Goal: Task Accomplishment & Management: Use online tool/utility

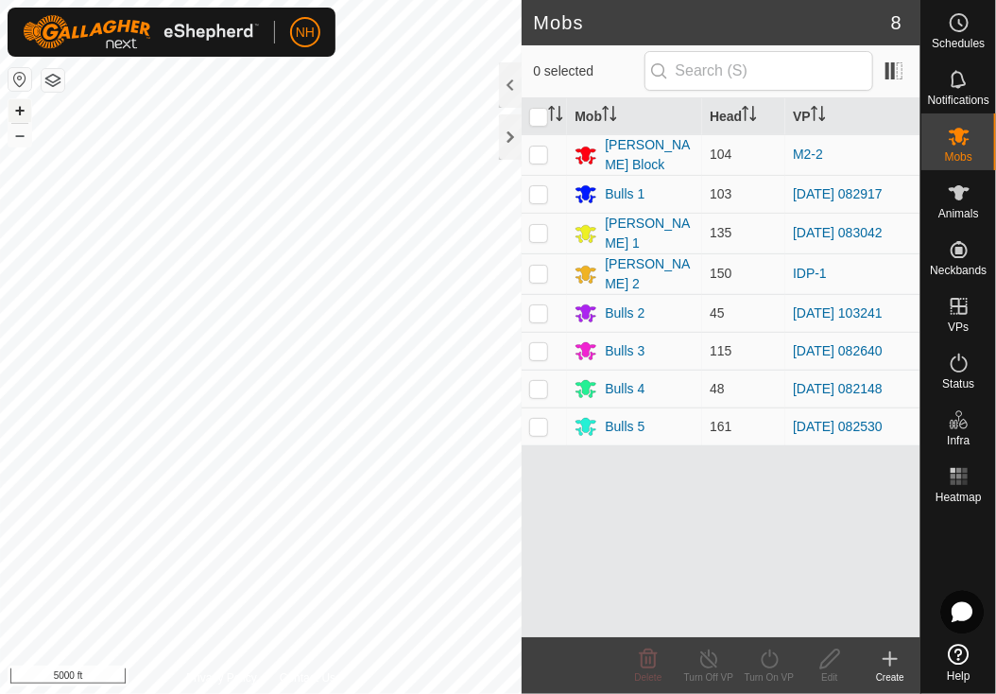
click at [15, 106] on button "+" at bounding box center [20, 110] width 23 height 23
click at [15, 133] on button "–" at bounding box center [20, 135] width 23 height 23
click at [898, 74] on span at bounding box center [894, 71] width 30 height 30
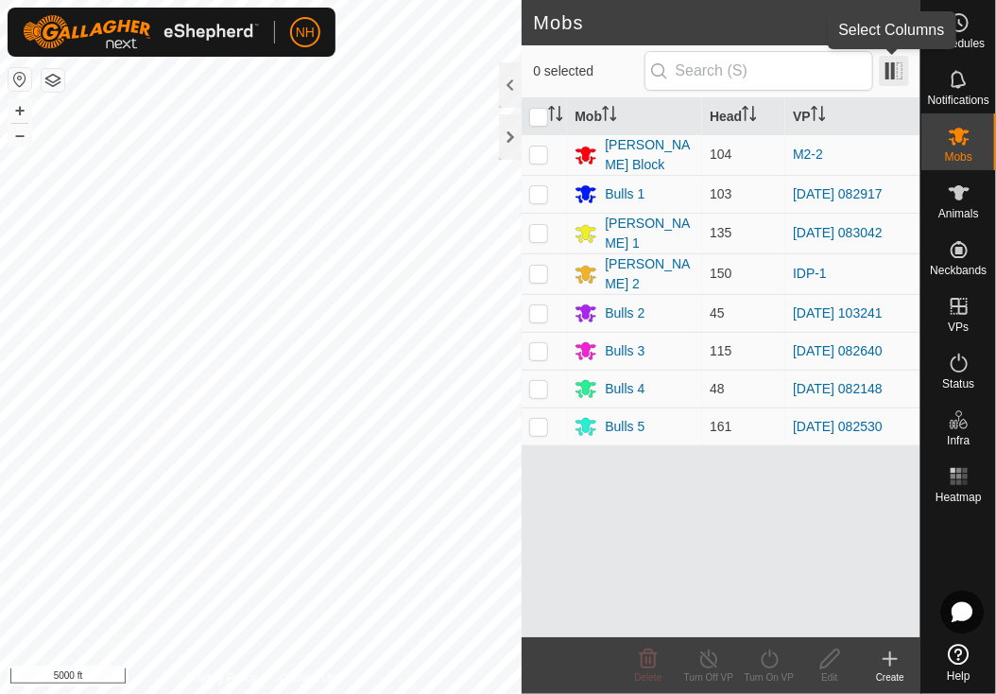
click at [888, 66] on span at bounding box center [894, 71] width 30 height 30
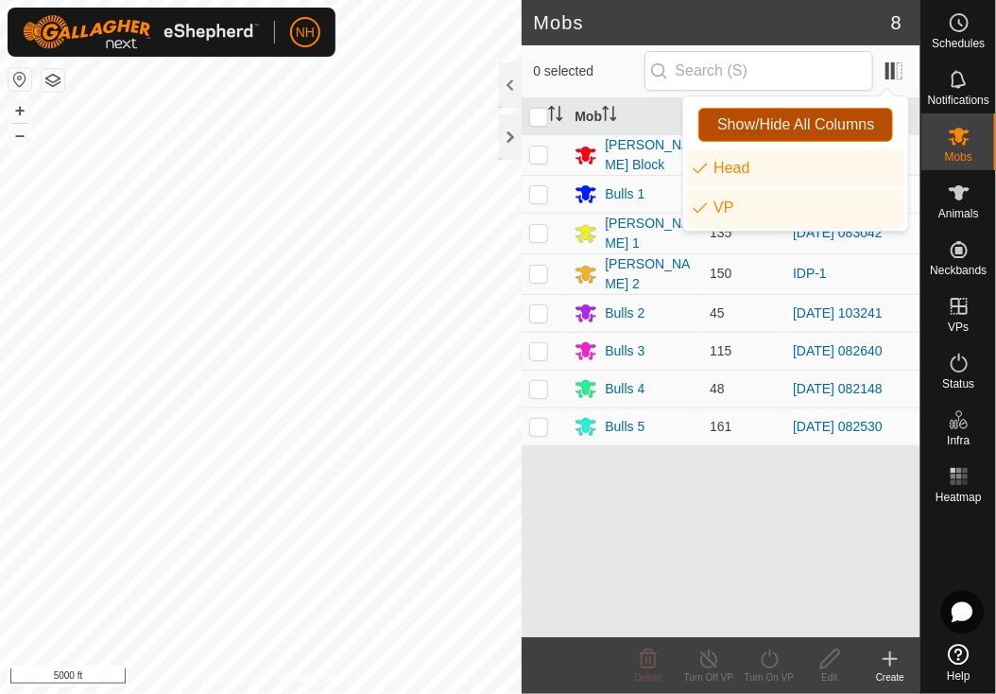
click at [771, 118] on span "Show/Hide All Columns" at bounding box center [795, 124] width 157 height 17
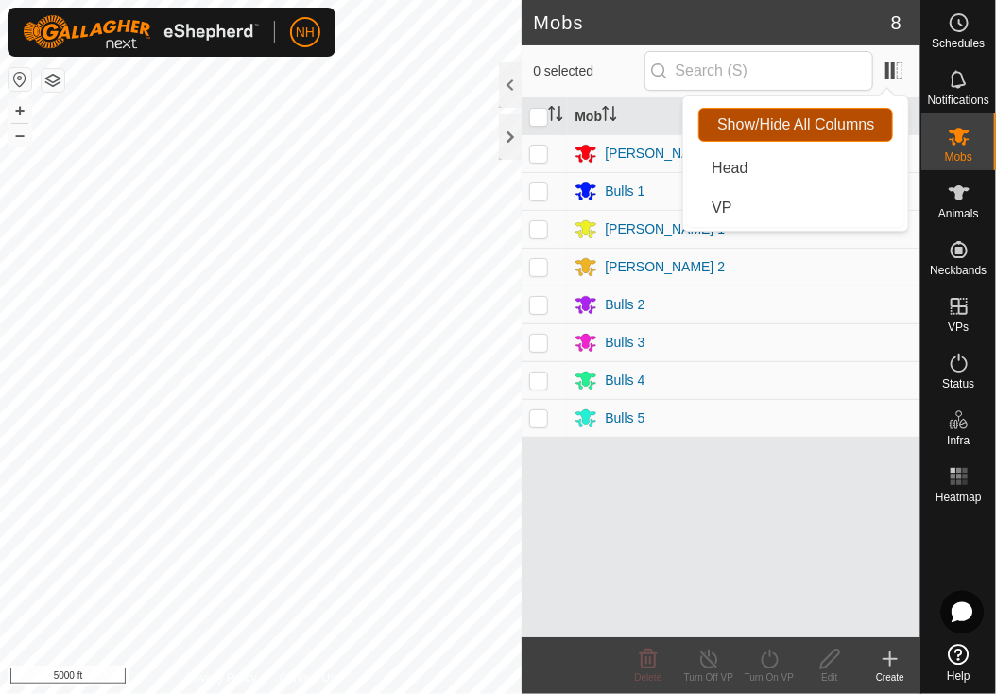
click at [771, 118] on span "Show/Hide All Columns" at bounding box center [795, 124] width 157 height 17
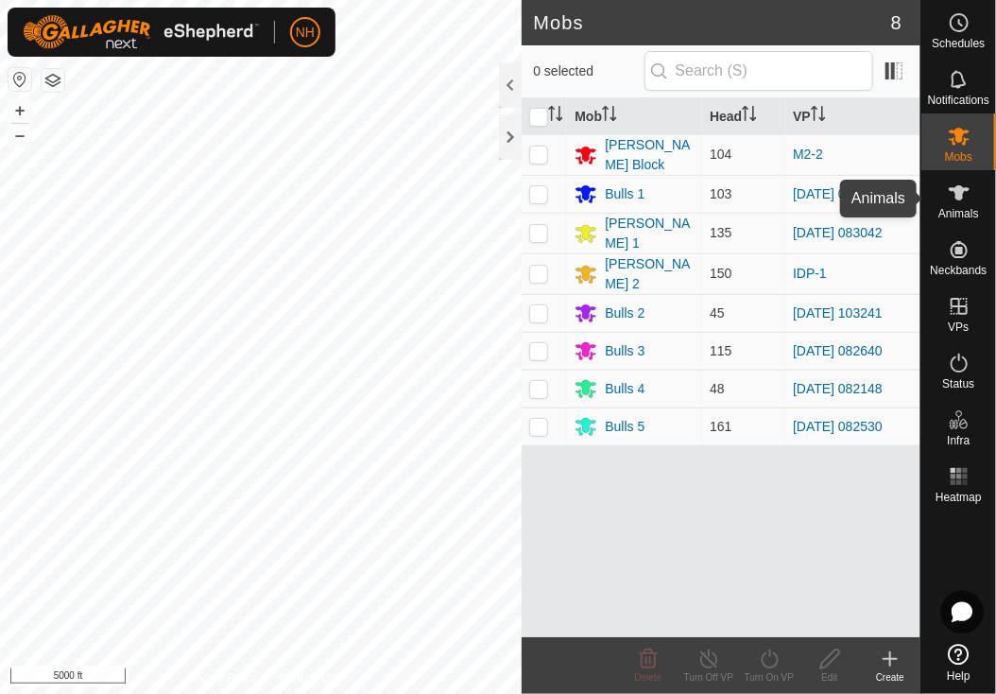
click at [956, 198] on icon at bounding box center [959, 192] width 21 height 15
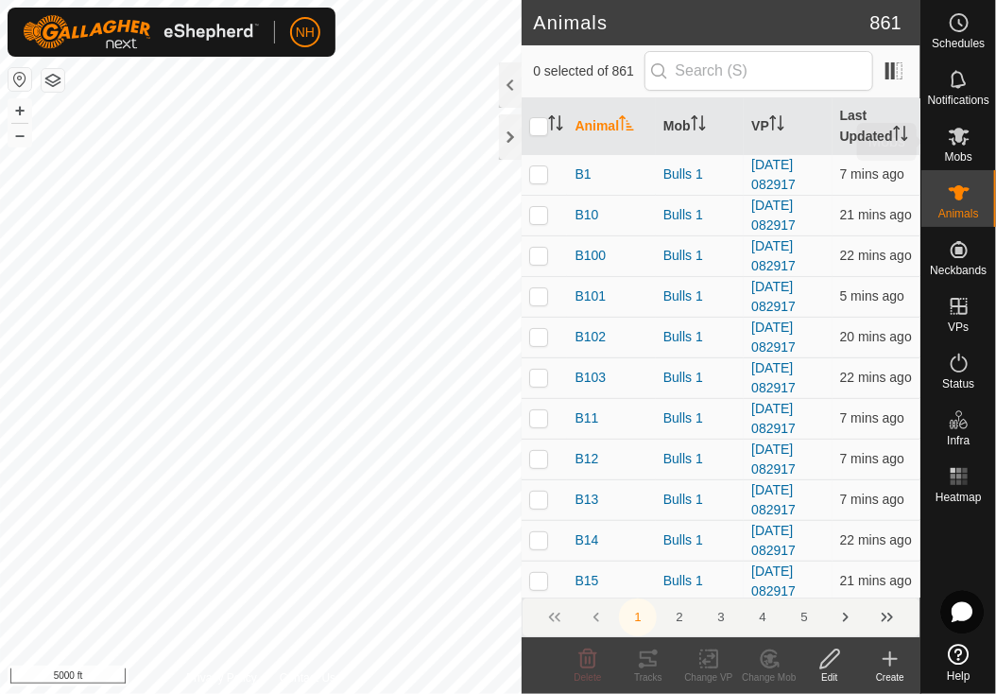
click at [957, 144] on icon at bounding box center [959, 136] width 23 height 23
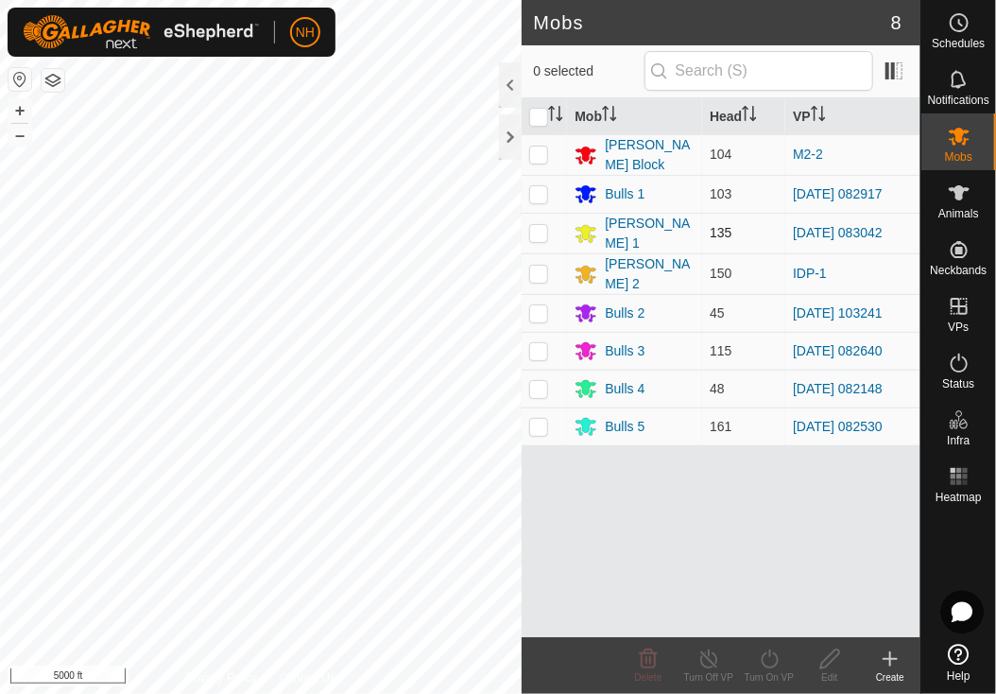
click at [541, 225] on p-checkbox at bounding box center [538, 232] width 19 height 15
checkbox input "true"
click at [14, 76] on button "button" at bounding box center [20, 79] width 23 height 23
click at [54, 79] on button "button" at bounding box center [53, 80] width 23 height 23
click at [888, 670] on div "Create" at bounding box center [890, 677] width 60 height 14
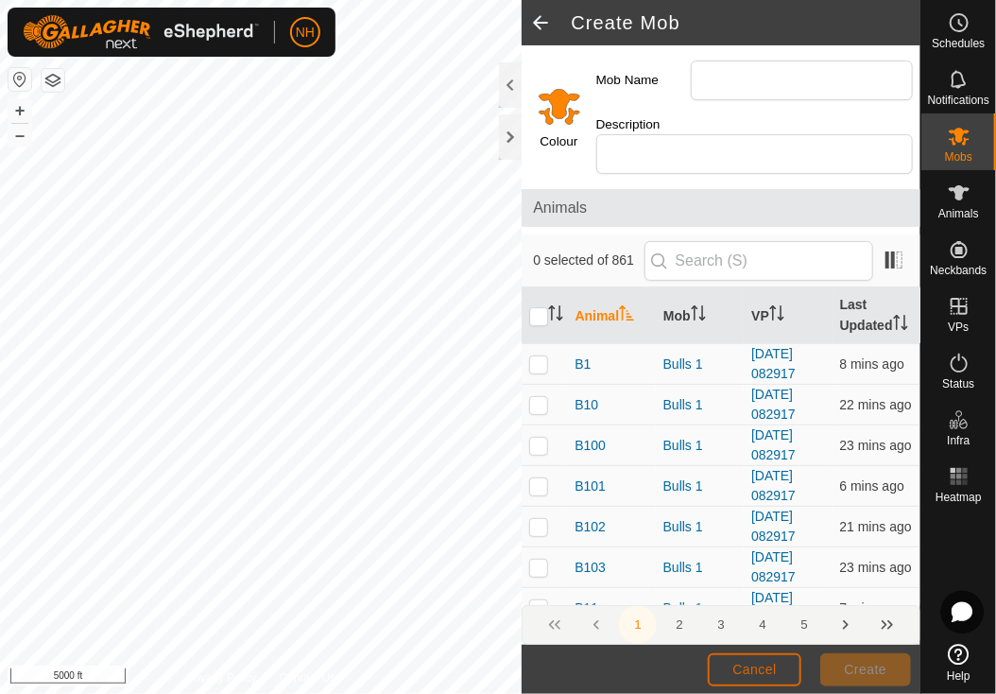
click at [786, 673] on button "Cancel" at bounding box center [755, 669] width 94 height 33
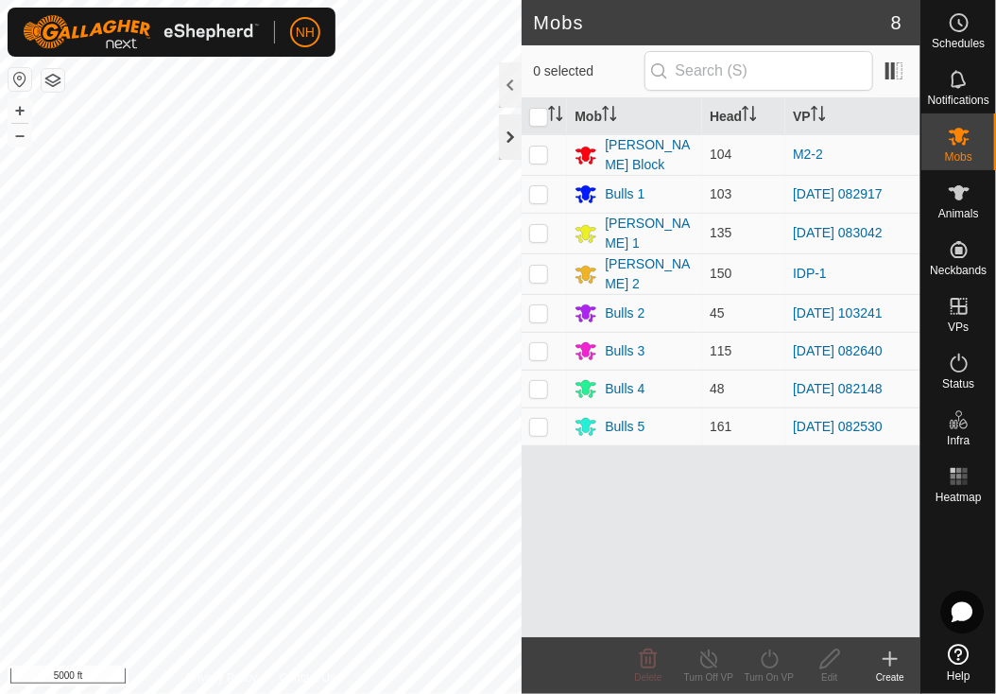
click at [513, 133] on div at bounding box center [510, 136] width 23 height 45
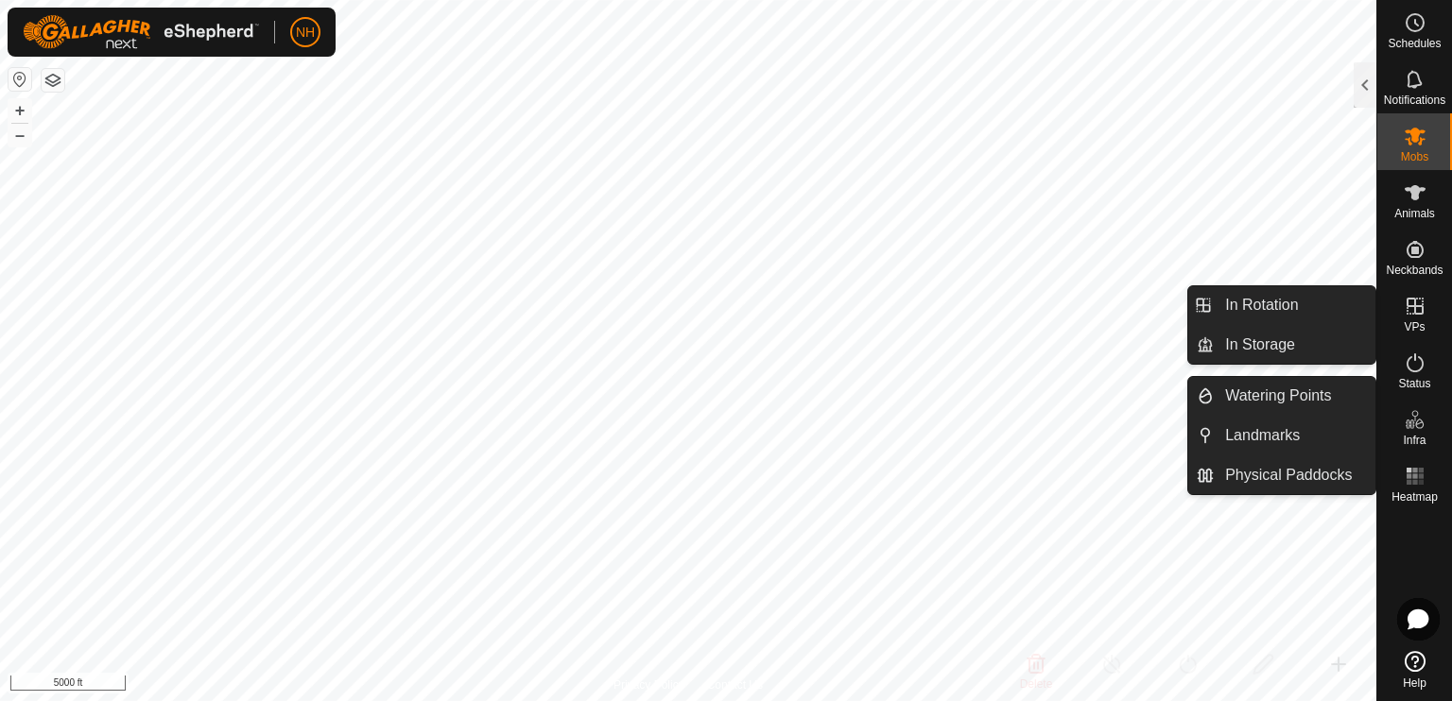
click at [995, 314] on icon at bounding box center [1414, 306] width 17 height 17
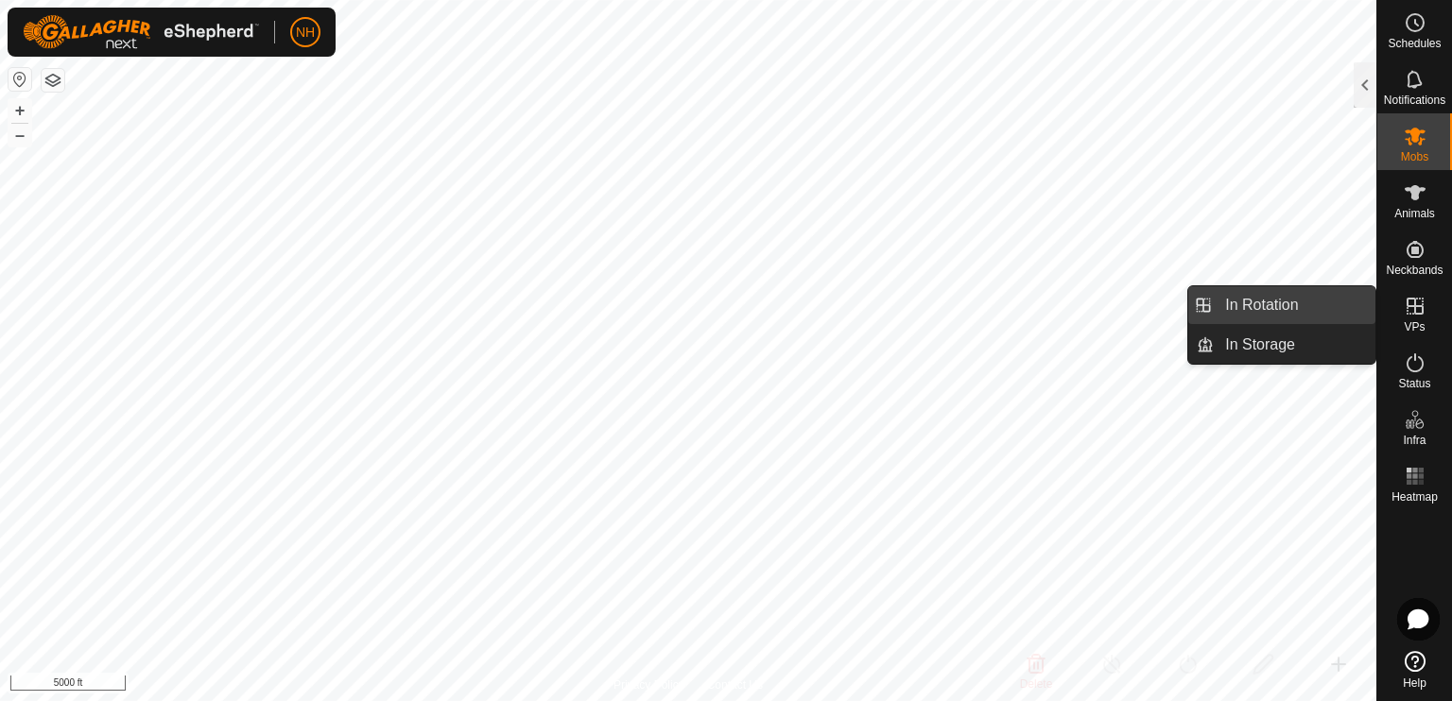
click at [995, 300] on link "In Rotation" at bounding box center [1294, 305] width 162 height 38
click at [995, 306] on link "In Rotation" at bounding box center [1294, 305] width 162 height 38
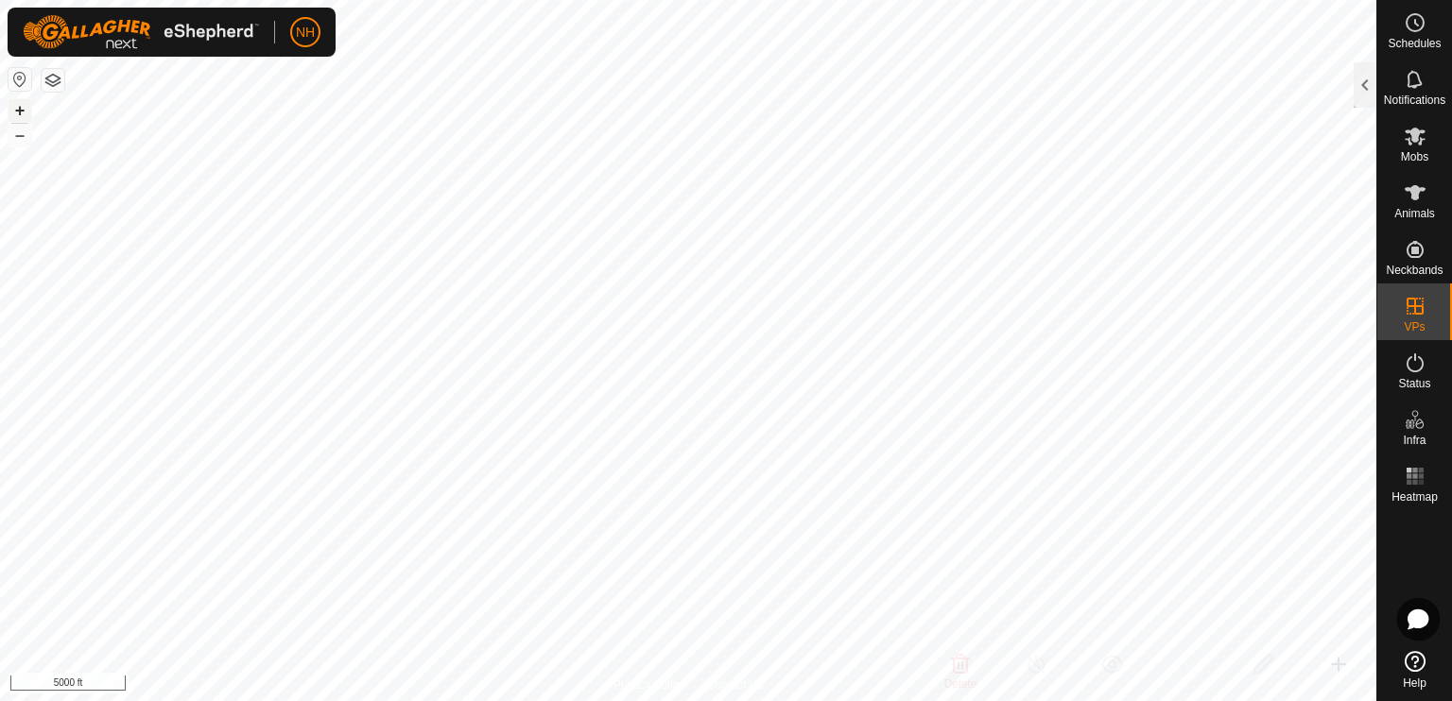
click at [19, 108] on button "+" at bounding box center [20, 110] width 23 height 23
click at [19, 109] on button "+" at bounding box center [20, 110] width 23 height 23
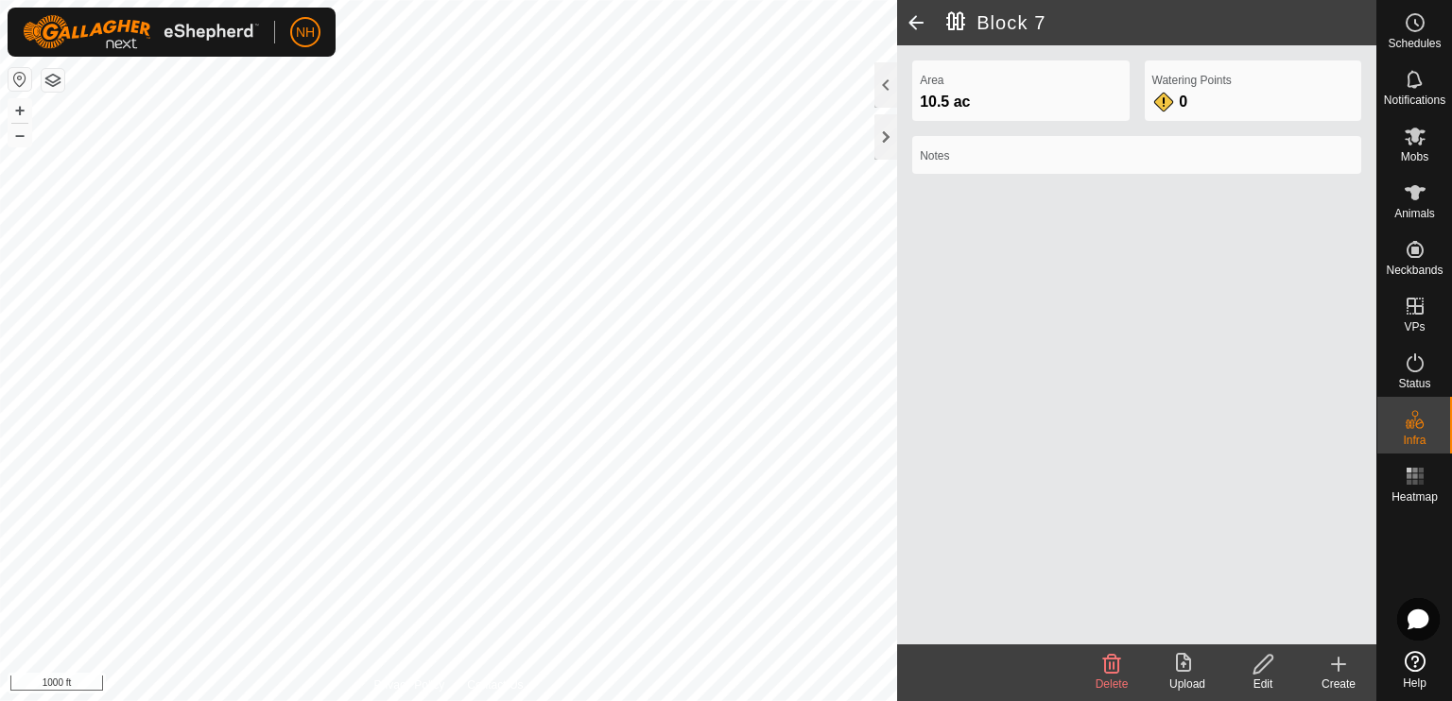
click at [915, 22] on span at bounding box center [916, 22] width 38 height 45
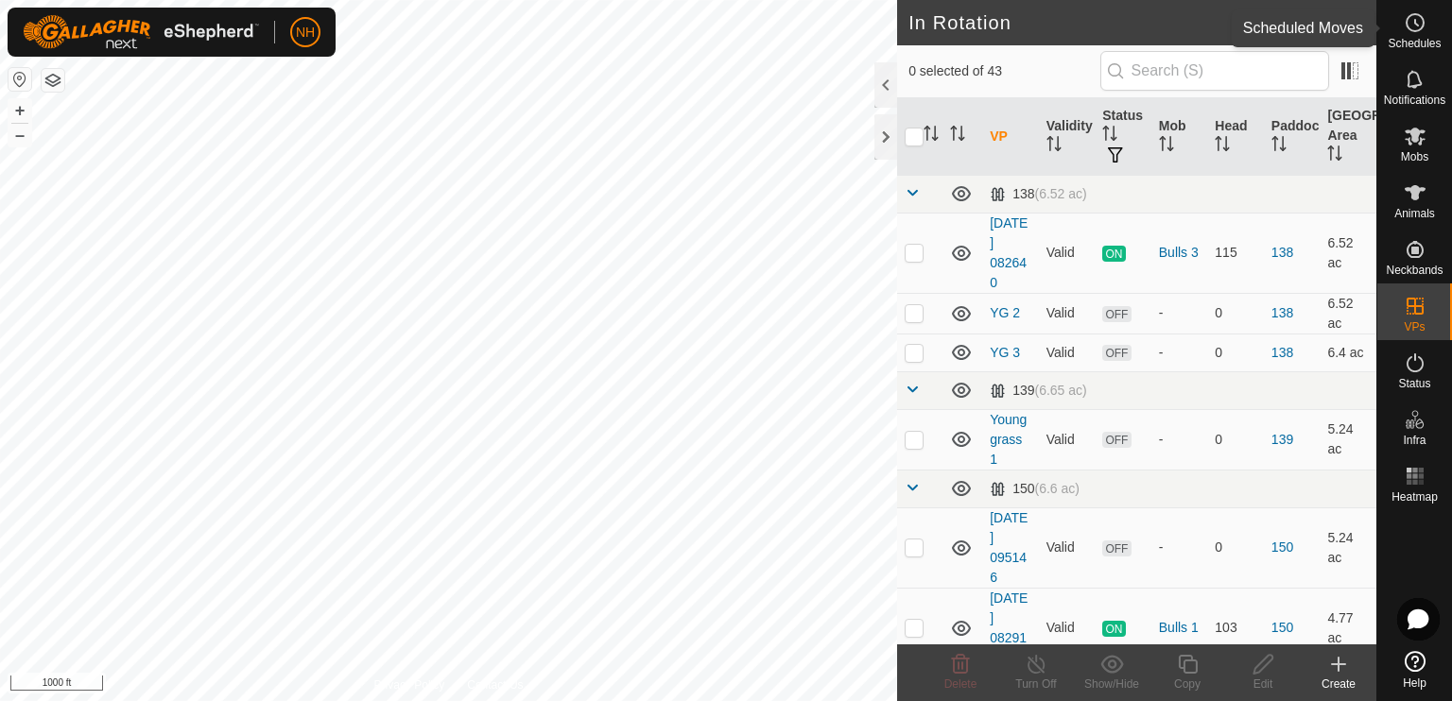
click at [995, 28] on icon at bounding box center [1414, 22] width 23 height 23
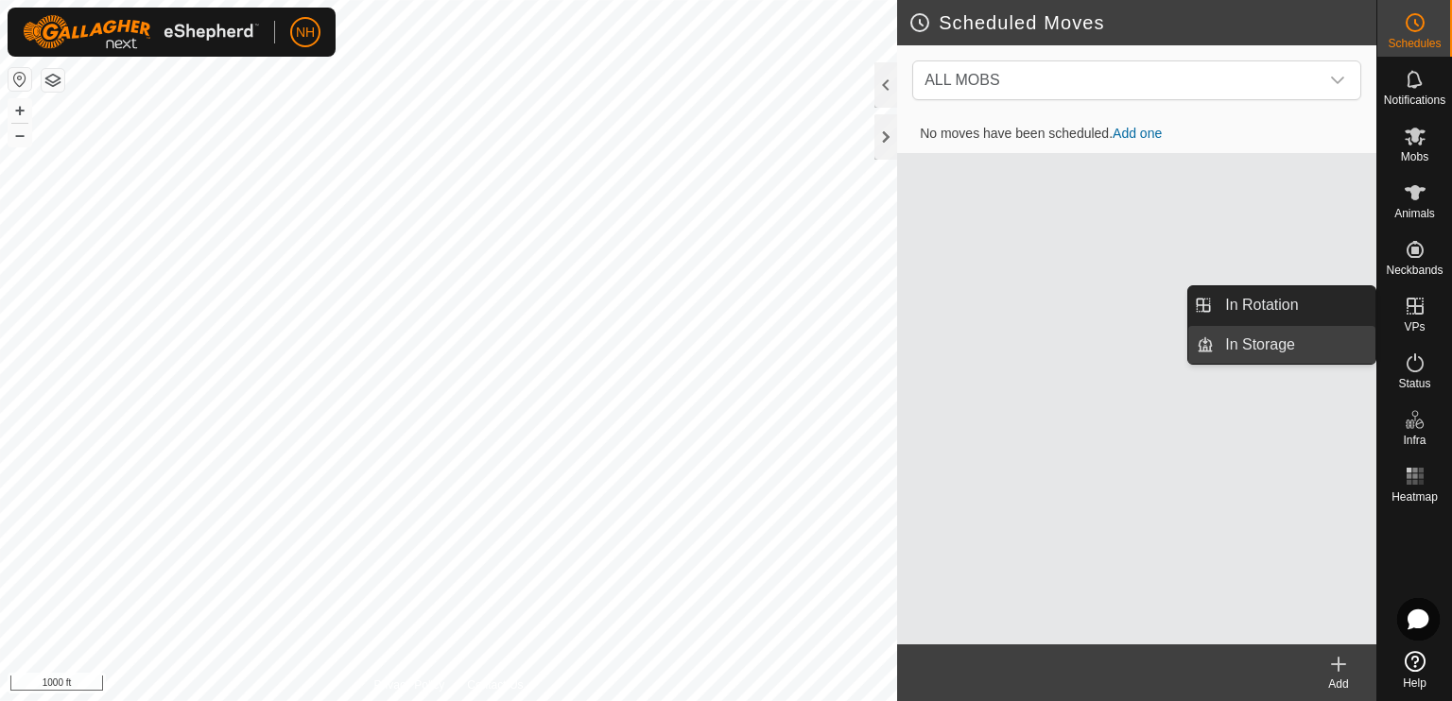
click at [995, 343] on link "In Storage" at bounding box center [1294, 345] width 162 height 38
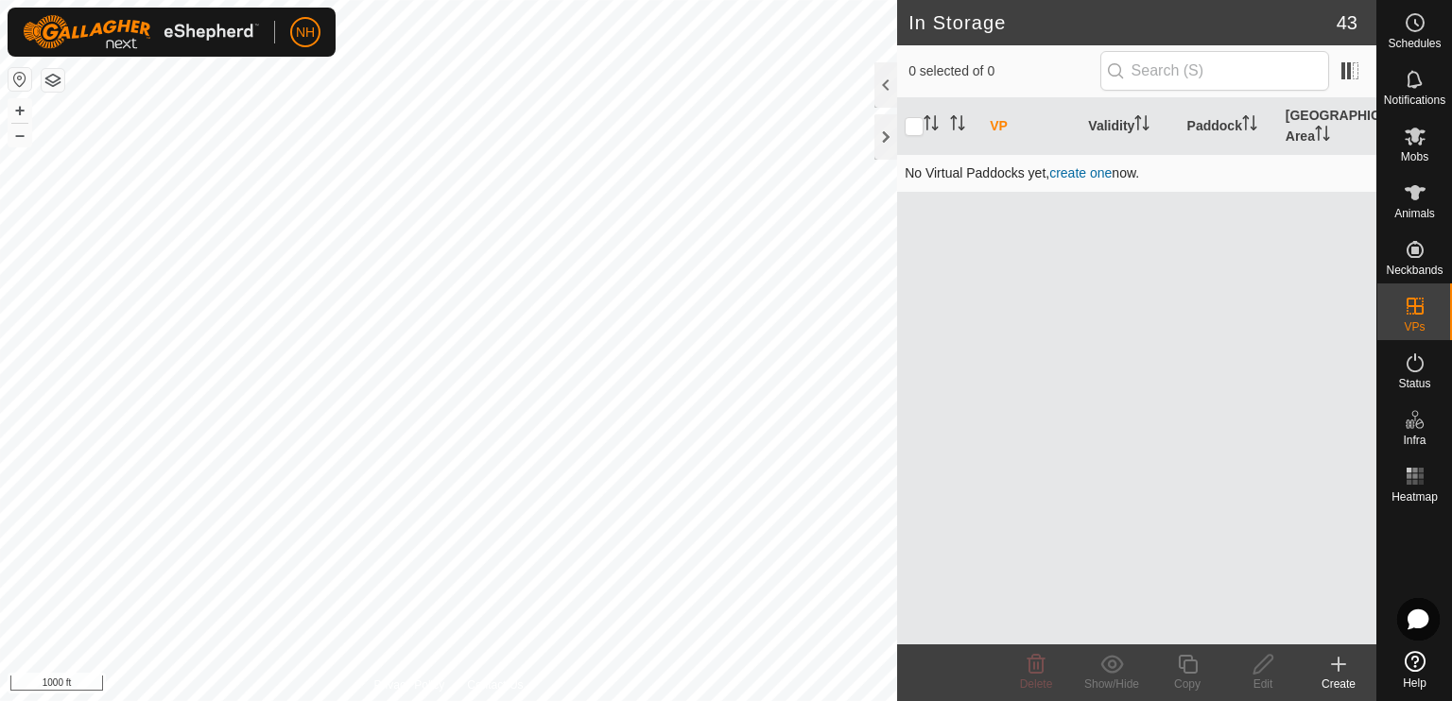
click at [995, 174] on link "create one" at bounding box center [1080, 172] width 62 height 15
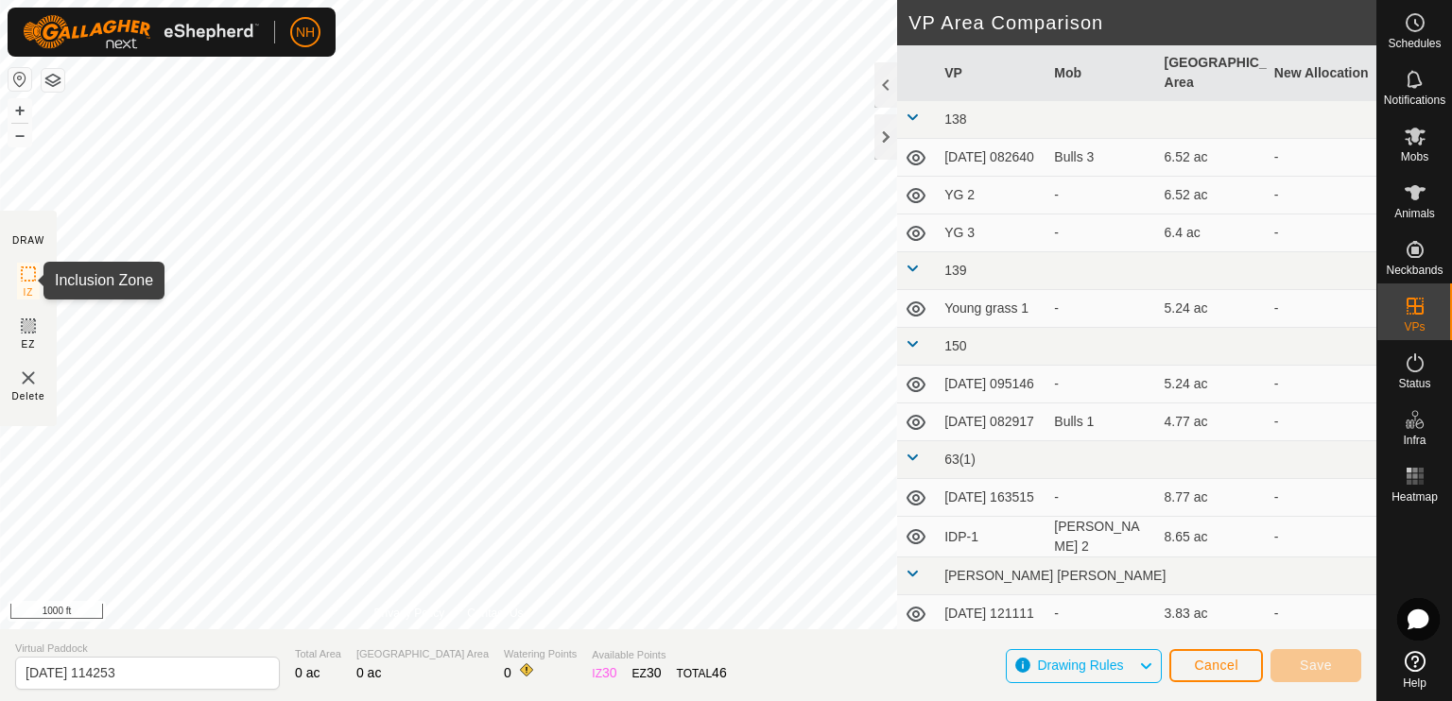
click at [24, 270] on icon at bounding box center [28, 274] width 23 height 23
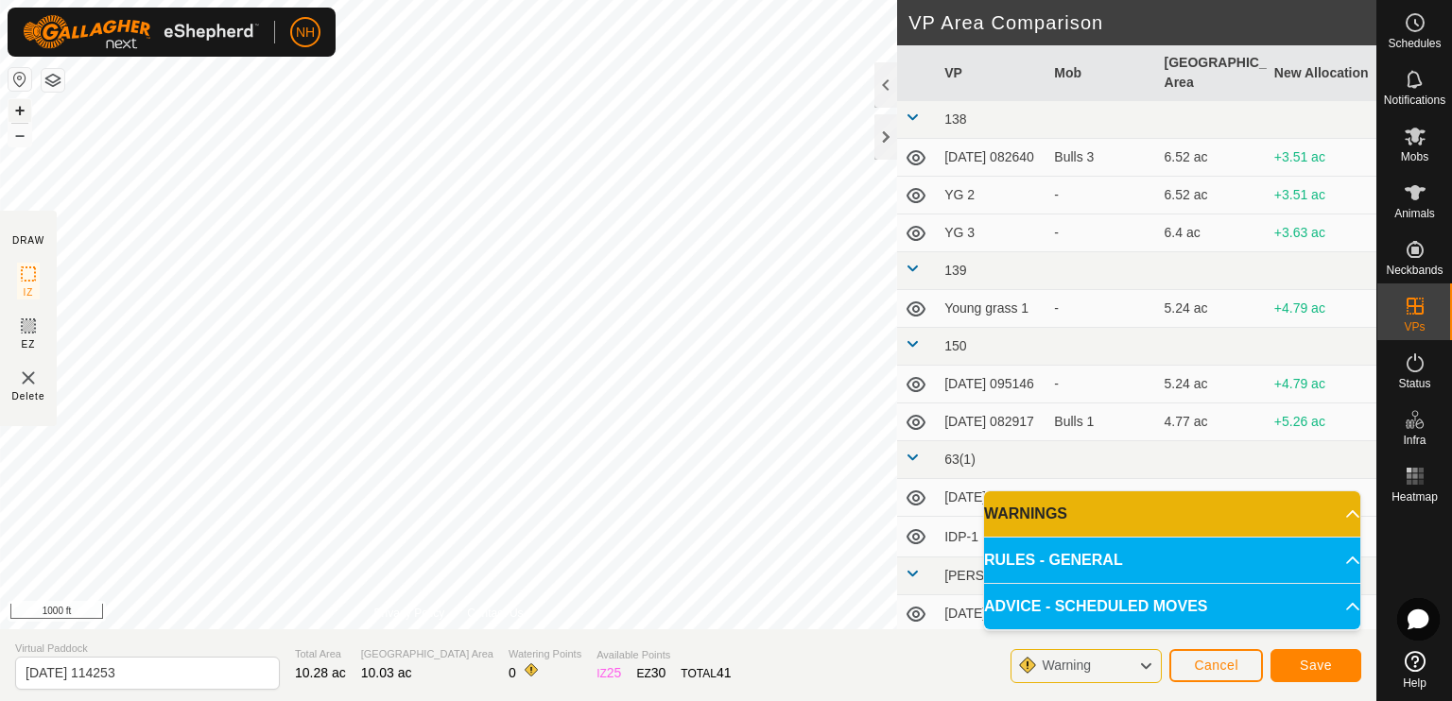
click at [18, 109] on button "+" at bounding box center [20, 110] width 23 height 23
click at [13, 106] on button "+" at bounding box center [20, 110] width 23 height 23
click at [342, 478] on div "IZ interior angle must be smaller than 280° (Current: 299.3°) . + – ⇧ i 200 ft" at bounding box center [448, 314] width 897 height 629
click at [26, 327] on icon at bounding box center [28, 325] width 11 height 11
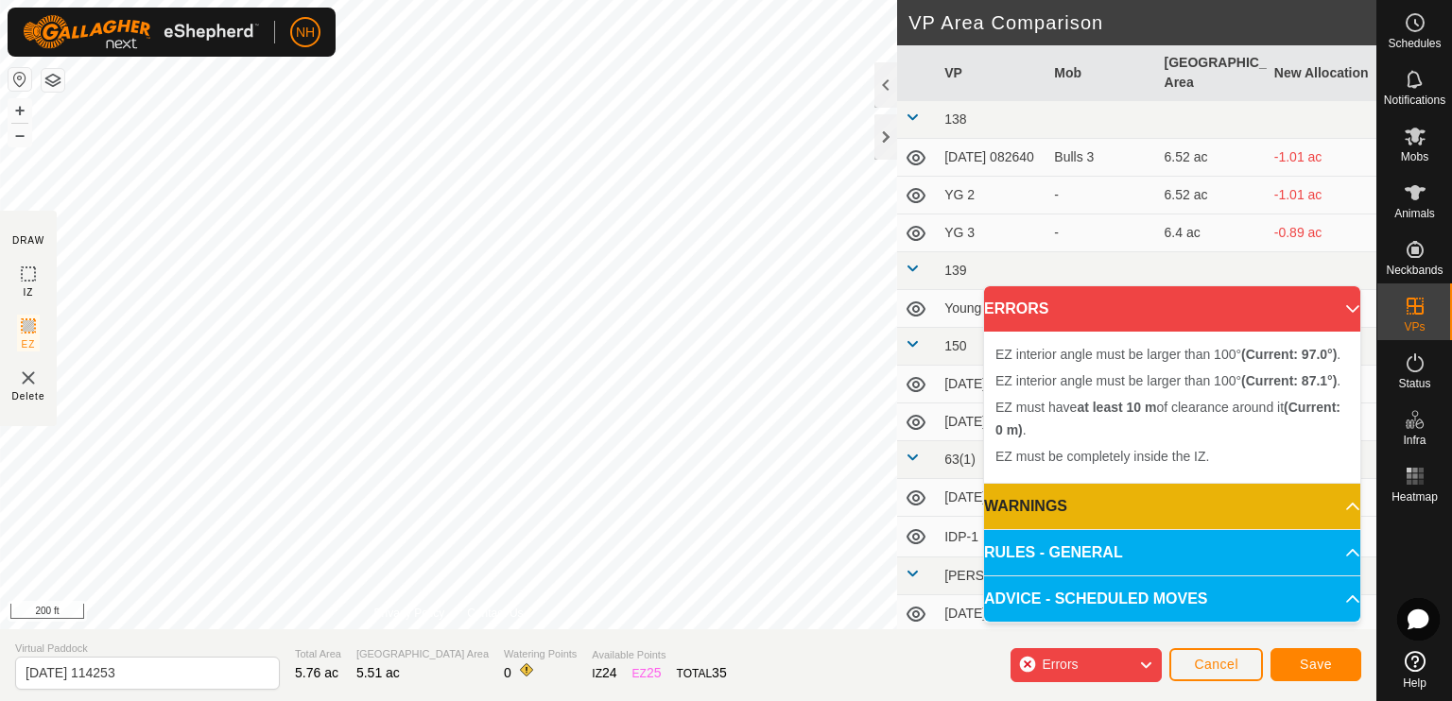
click at [518, 531] on div "EZ interior angle must be larger than 100° (Current: 87.1°) . + – ⇧ i 200 ft" at bounding box center [448, 314] width 897 height 629
click at [494, 363] on div "EZ interior angle must be larger than 100° (Current: 63.9°) . + – ⇧ i 200 ft" at bounding box center [448, 314] width 897 height 629
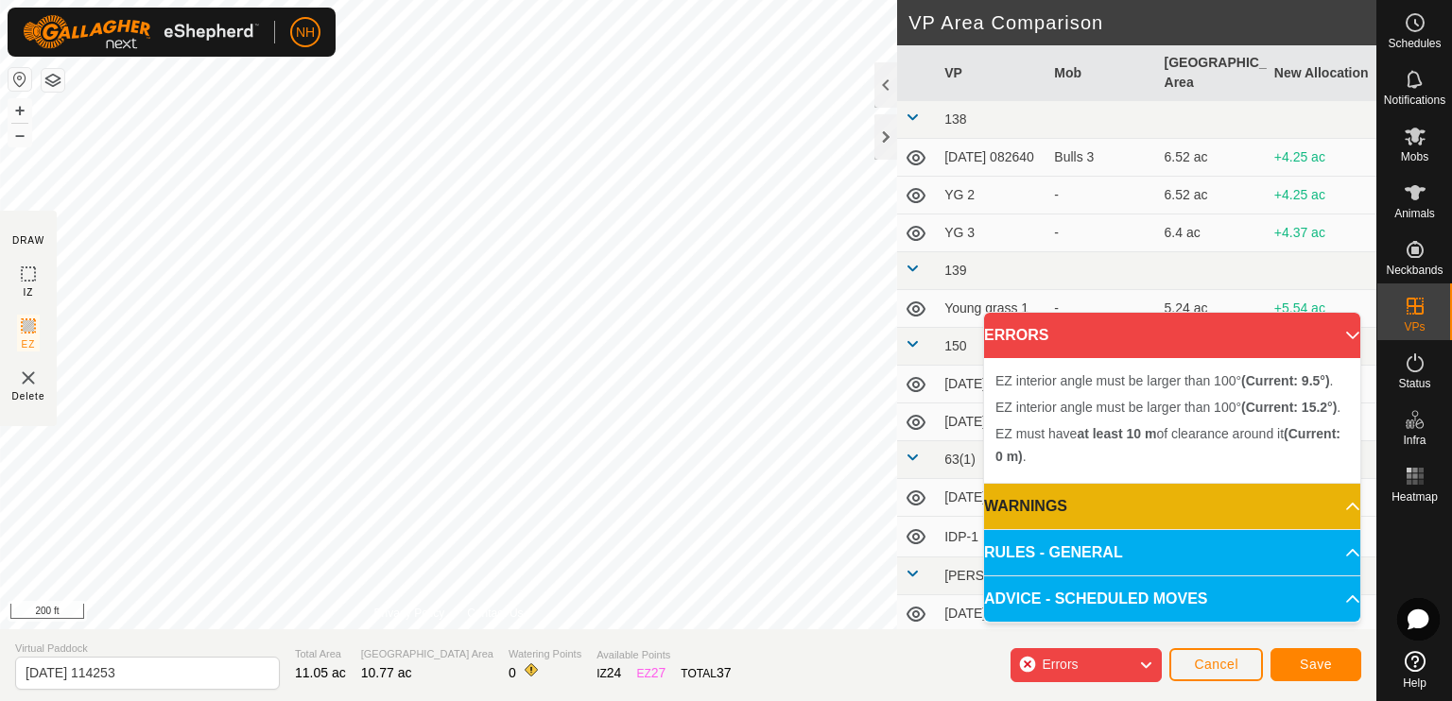
click at [995, 672] on span "Errors" at bounding box center [1066, 665] width 51 height 25
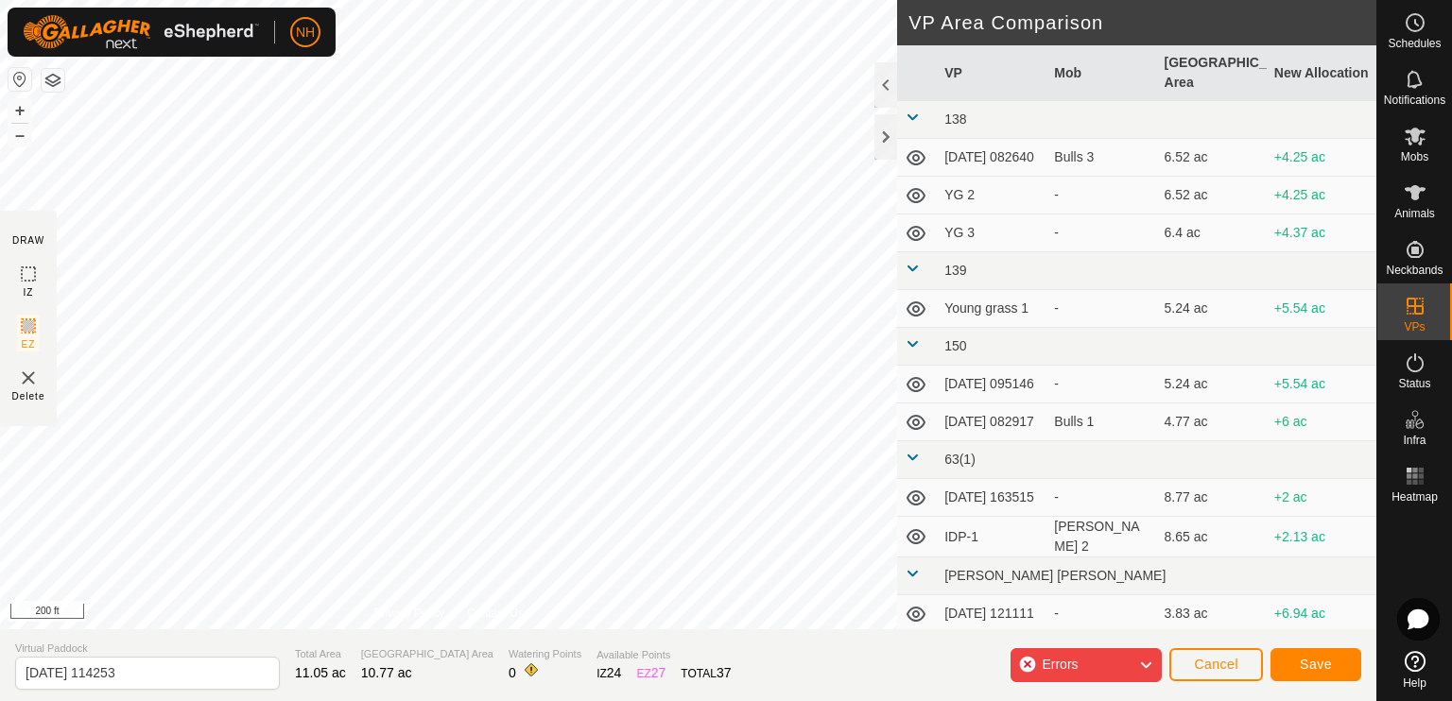
click at [995, 672] on span "Errors" at bounding box center [1066, 665] width 51 height 25
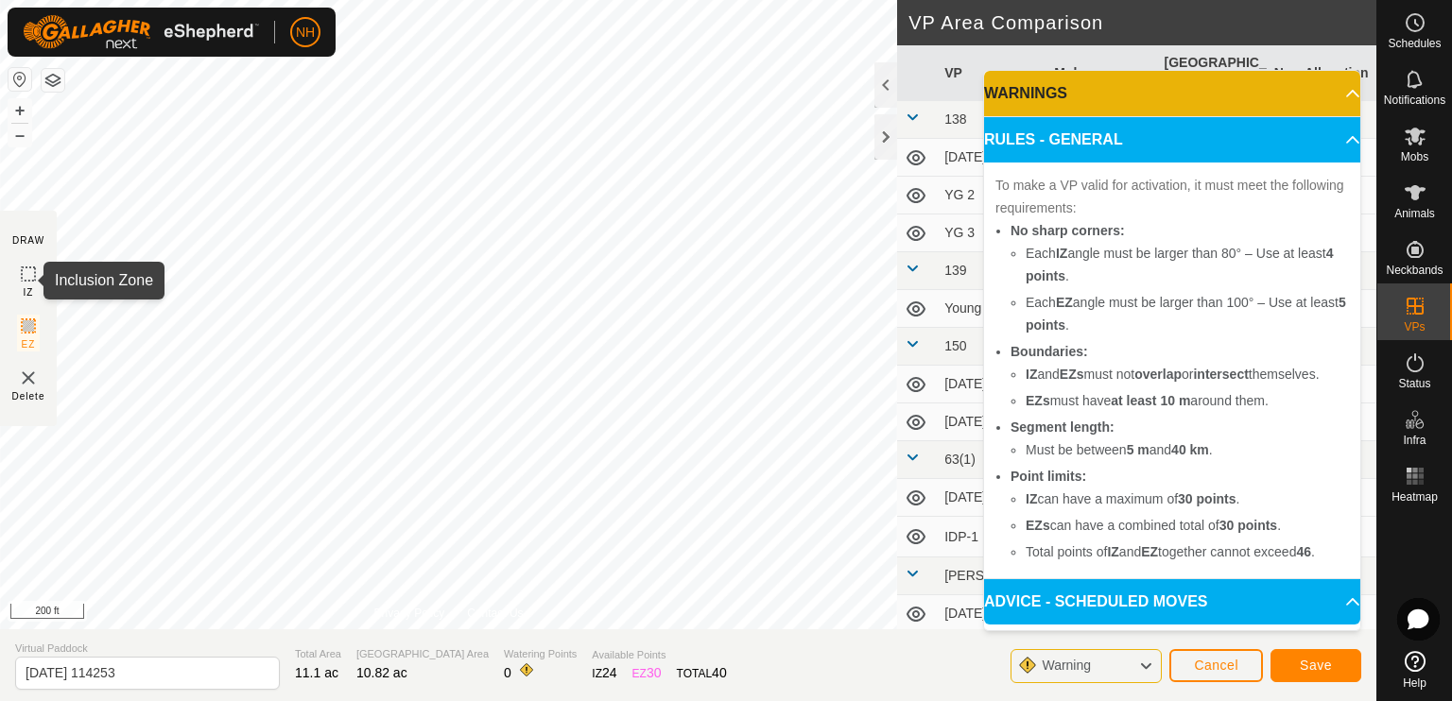
click at [27, 270] on icon at bounding box center [28, 274] width 23 height 23
click at [24, 269] on icon at bounding box center [28, 274] width 23 height 23
click at [24, 278] on icon at bounding box center [28, 274] width 23 height 23
click at [995, 660] on button "Cancel" at bounding box center [1216, 665] width 94 height 33
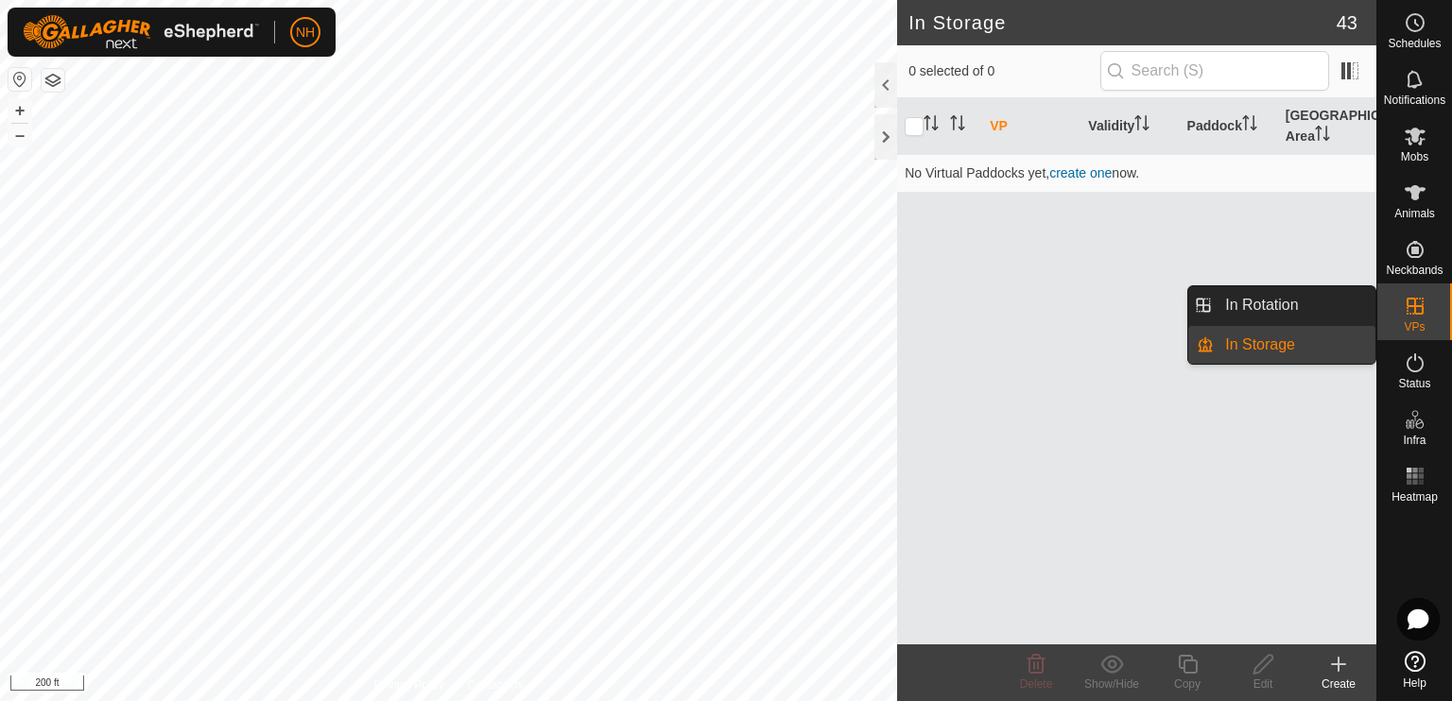
click at [995, 316] on icon at bounding box center [1414, 306] width 23 height 23
click at [995, 318] on es-virtualpaddocks-svg-icon at bounding box center [1415, 306] width 34 height 30
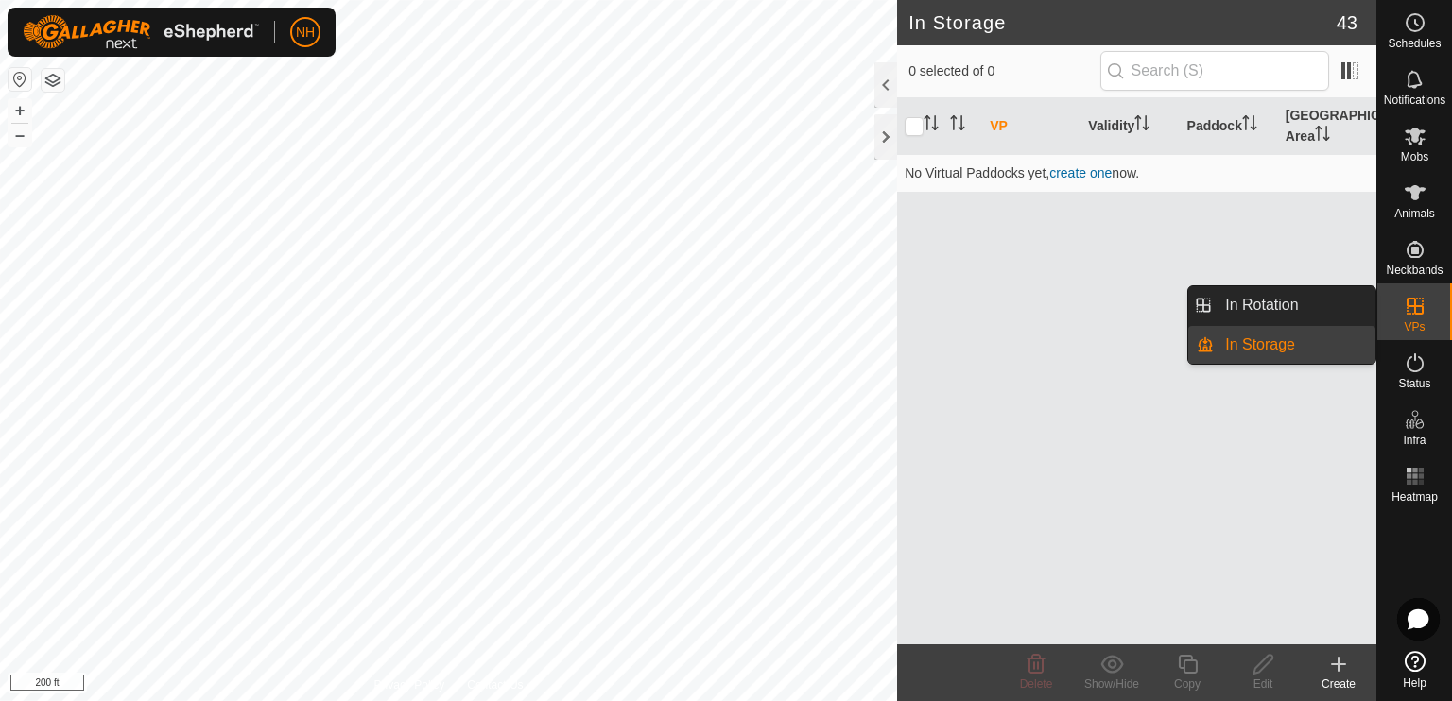
click at [995, 346] on link "In Storage" at bounding box center [1294, 345] width 162 height 38
click at [995, 301] on link "In Rotation" at bounding box center [1294, 305] width 162 height 38
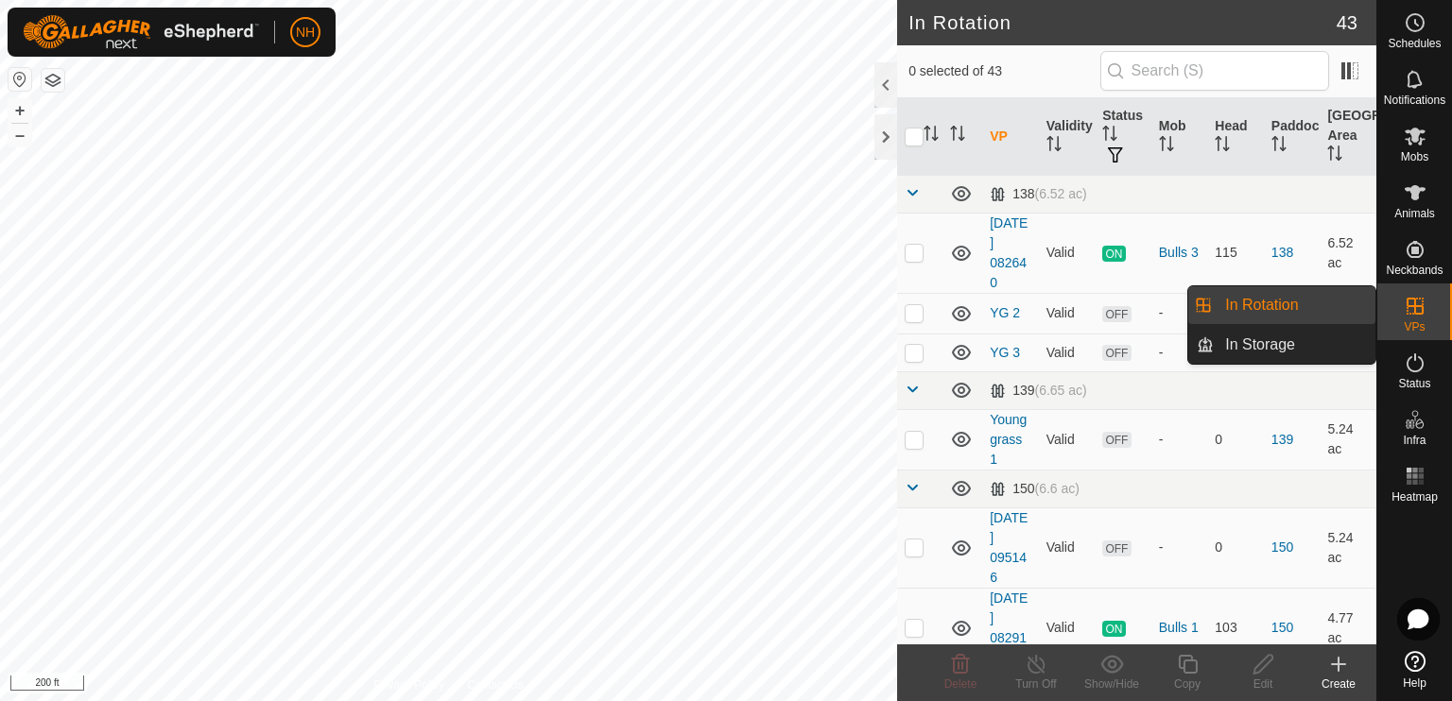
click at [995, 307] on icon at bounding box center [1414, 306] width 23 height 23
click at [995, 304] on es-virtualpaddocks-svg-icon at bounding box center [1415, 306] width 34 height 30
drag, startPoint x: 1427, startPoint y: 304, endPoint x: 1407, endPoint y: 305, distance: 19.9
click at [995, 305] on icon at bounding box center [1414, 306] width 17 height 17
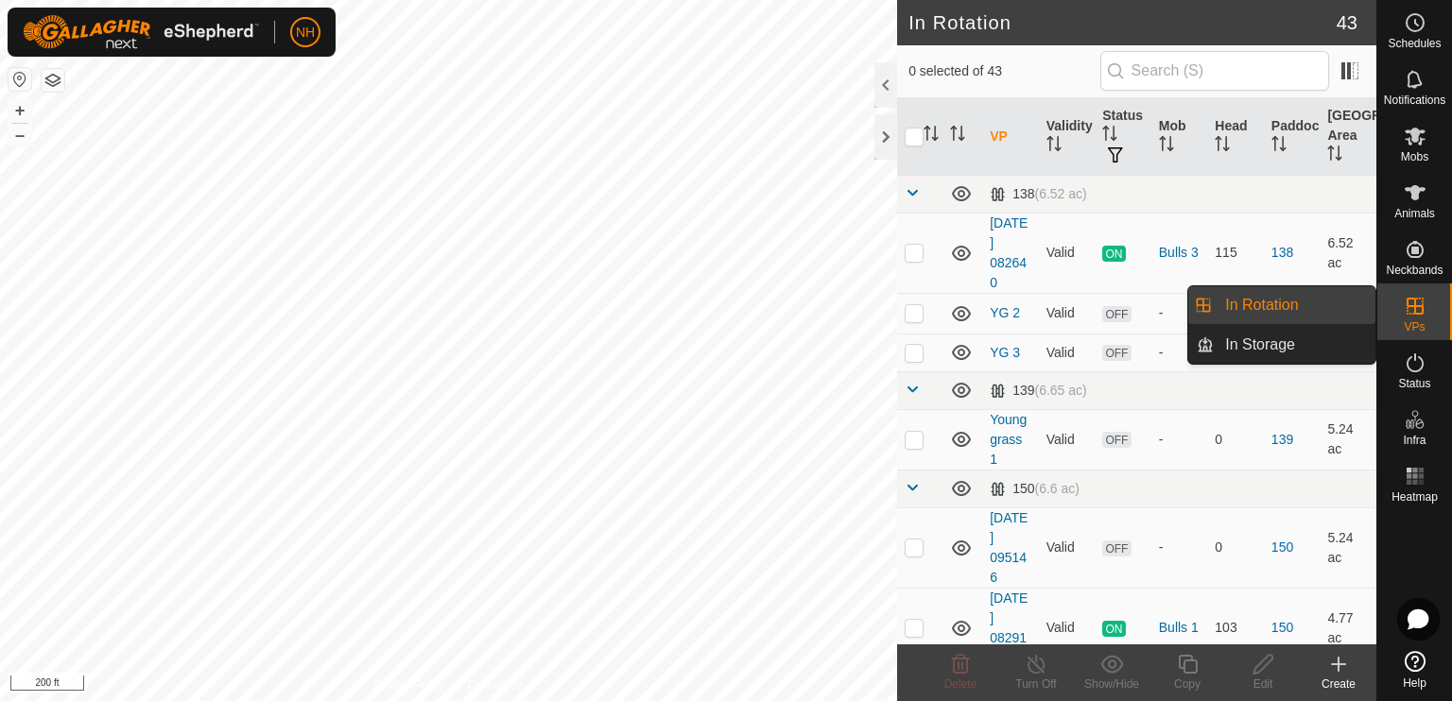
click at [995, 305] on icon at bounding box center [1414, 306] width 17 height 17
click at [995, 300] on div "VPs" at bounding box center [1414, 312] width 75 height 57
click at [995, 301] on div "VPs" at bounding box center [1414, 312] width 75 height 57
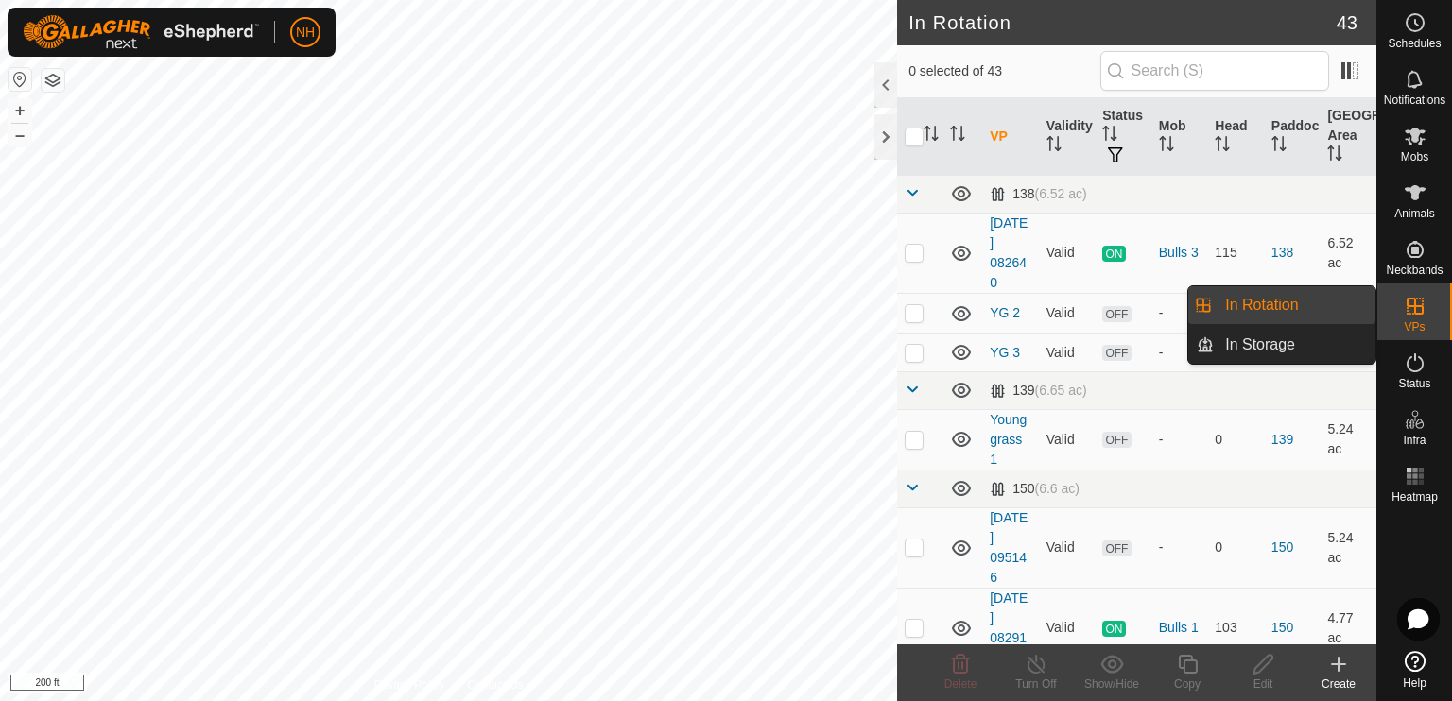
click at [995, 305] on li "In Rotation" at bounding box center [1281, 305] width 187 height 38
click at [995, 294] on link "In Rotation" at bounding box center [1294, 305] width 162 height 38
click at [995, 342] on link "In Storage" at bounding box center [1294, 345] width 162 height 38
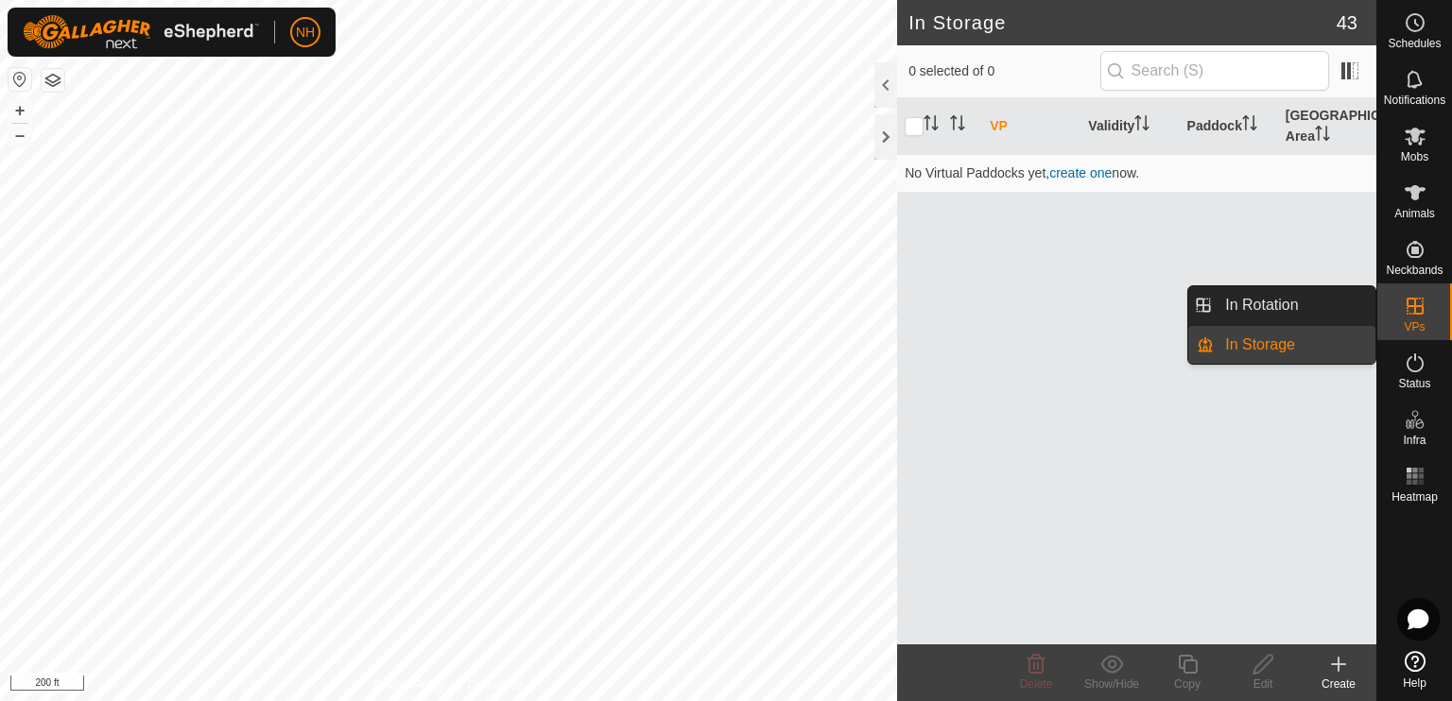
click at [995, 342] on link "In Storage" at bounding box center [1294, 345] width 162 height 38
click at [995, 302] on link "In Rotation" at bounding box center [1294, 305] width 162 height 38
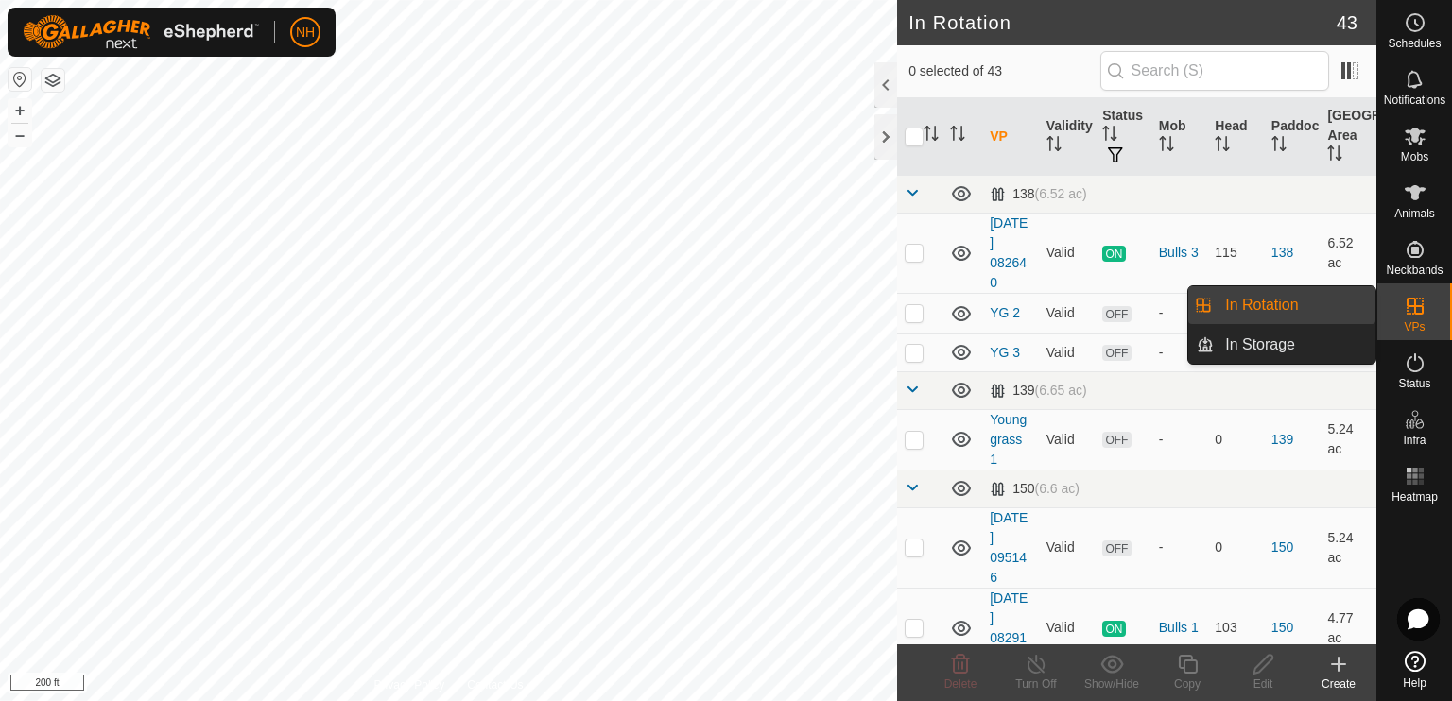
click at [995, 302] on link "In Rotation" at bounding box center [1294, 305] width 162 height 38
click at [995, 302] on span "In Rotation" at bounding box center [1261, 305] width 73 height 23
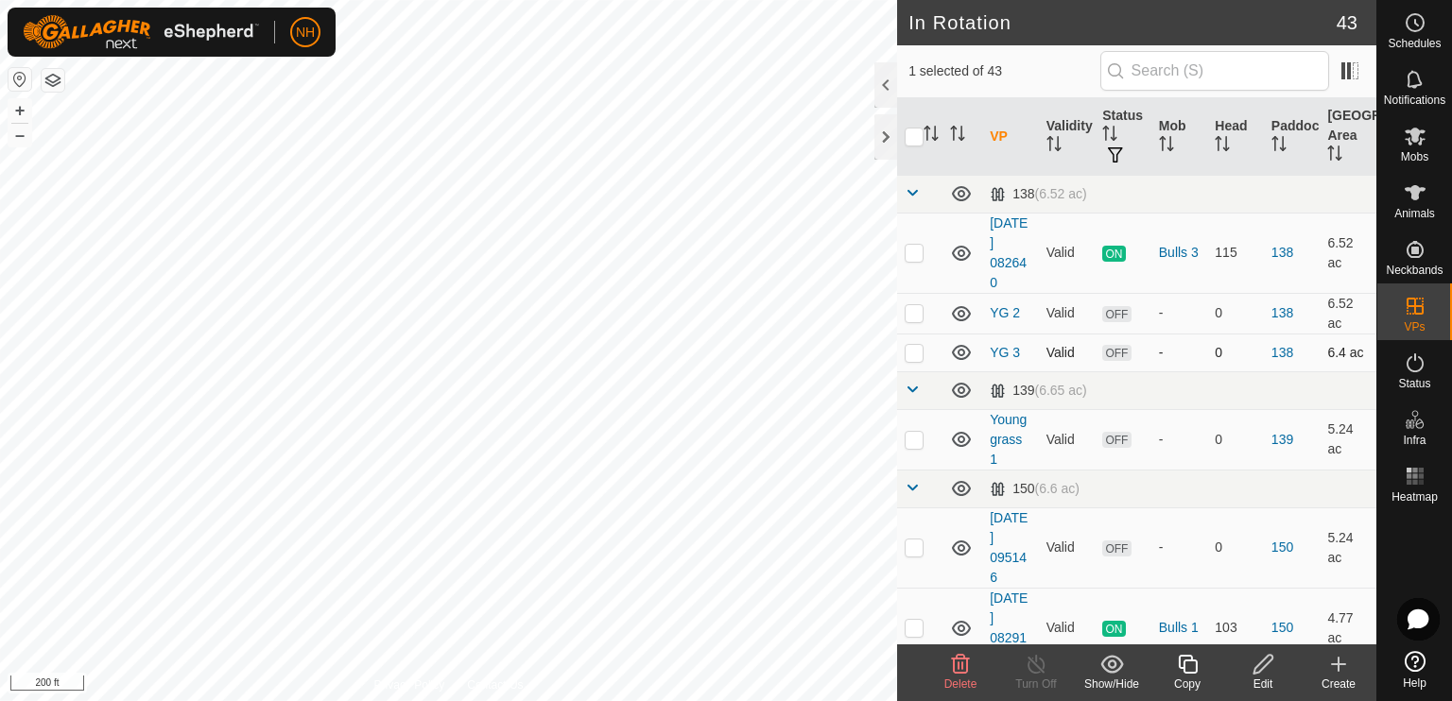
checkbox input "false"
checkbox input "true"
checkbox input "false"
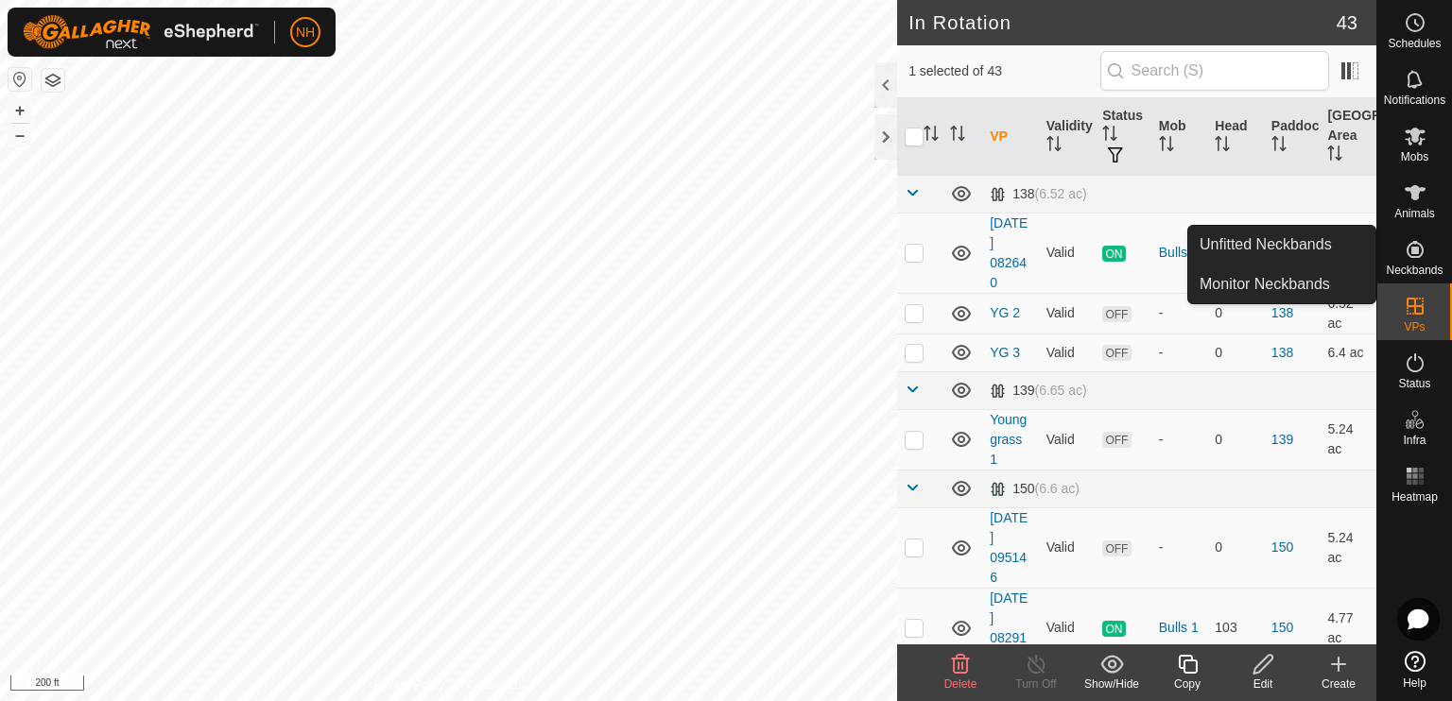
click at [995, 266] on span "Neckbands" at bounding box center [1413, 270] width 57 height 11
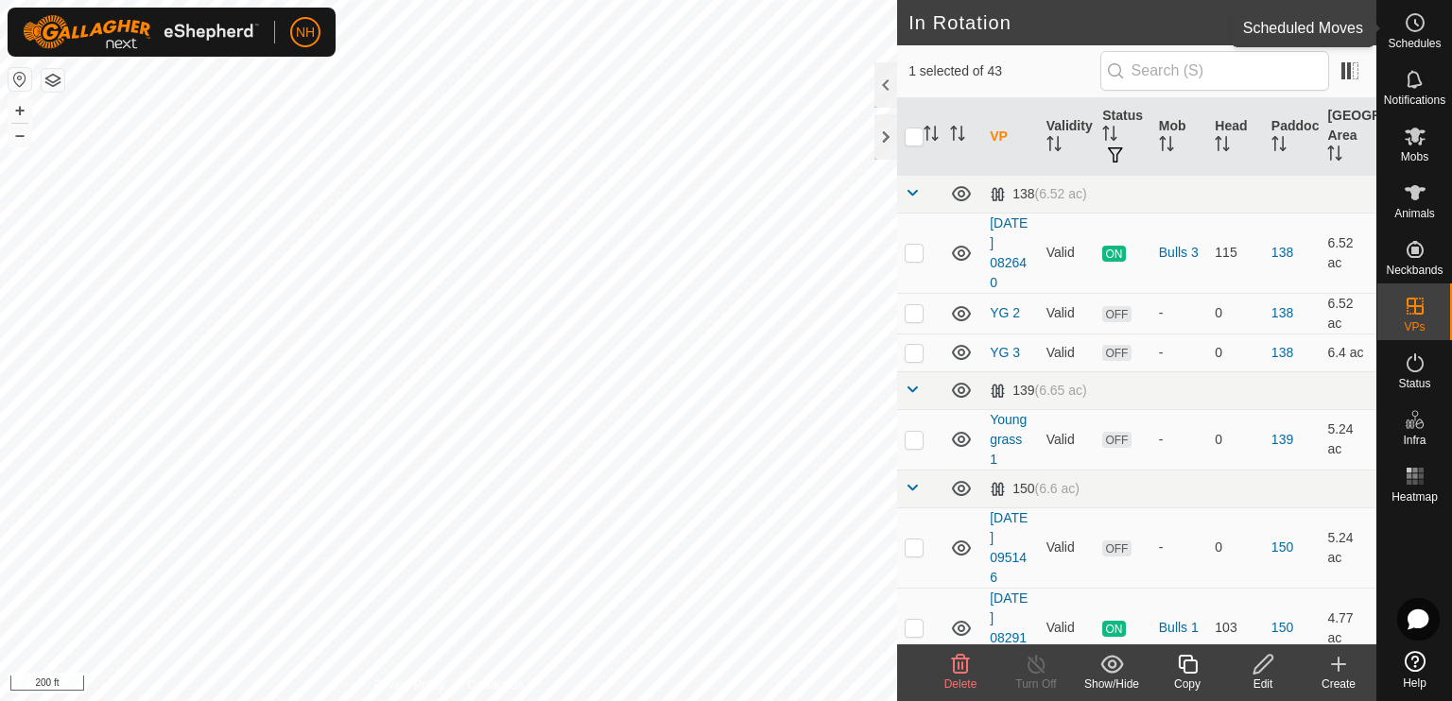
click at [995, 27] on icon at bounding box center [1414, 22] width 23 height 23
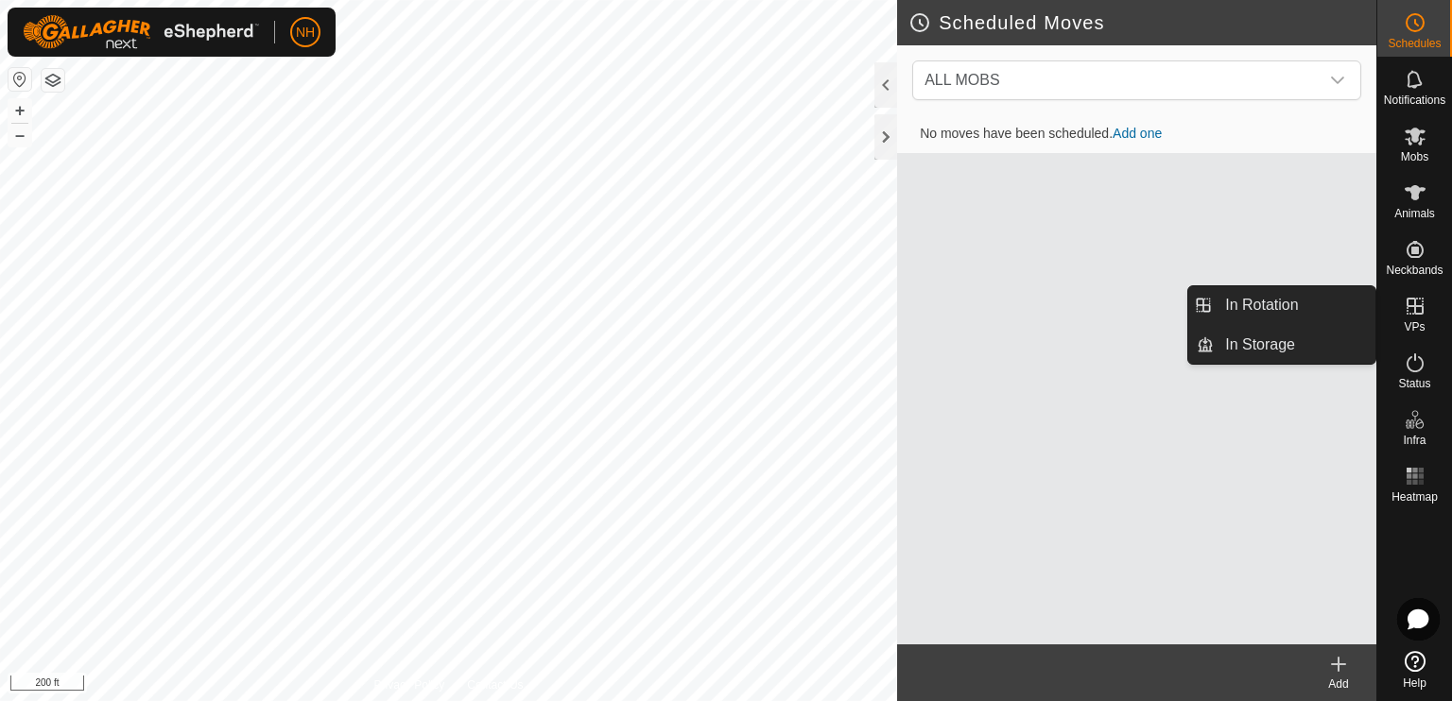
click at [995, 314] on icon at bounding box center [1414, 306] width 17 height 17
click at [995, 312] on icon at bounding box center [1414, 306] width 23 height 23
click at [995, 306] on link "In Rotation" at bounding box center [1294, 305] width 162 height 38
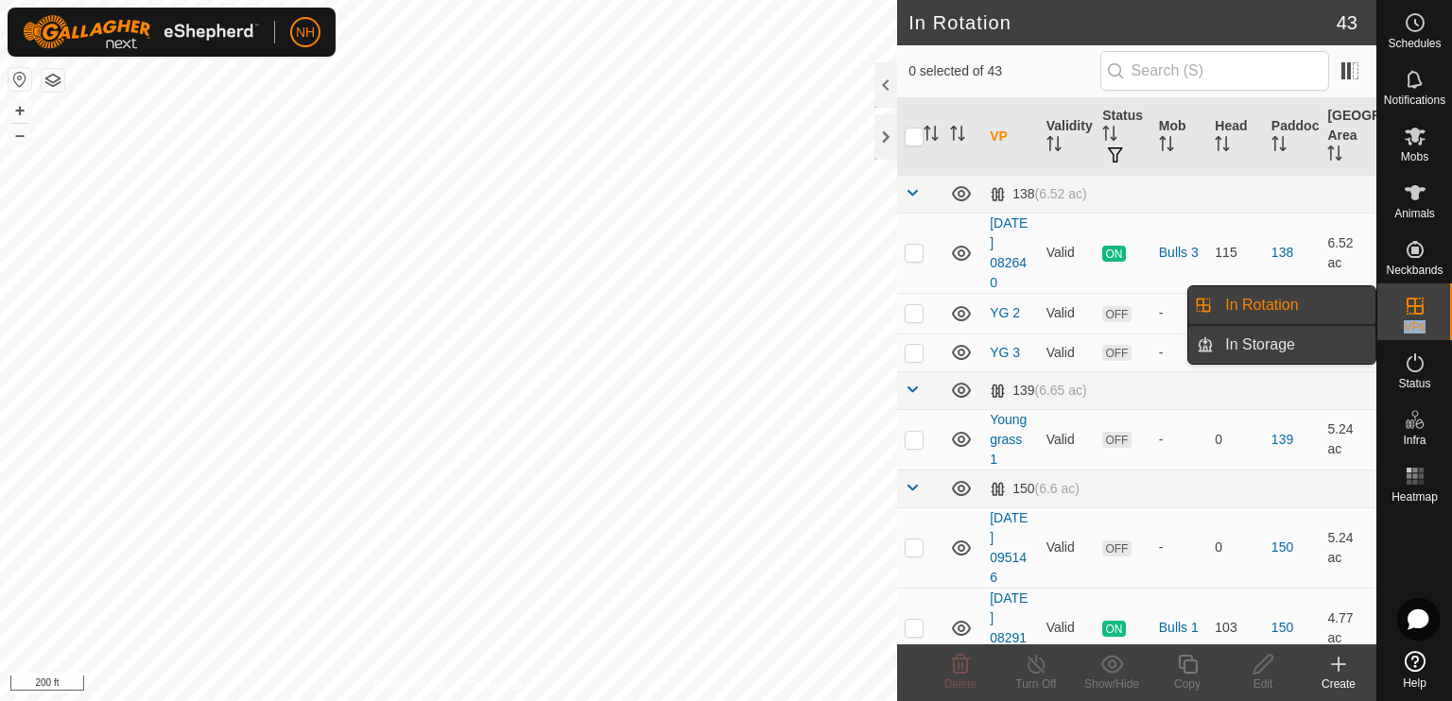
click at [995, 348] on link "In Storage" at bounding box center [1294, 345] width 162 height 38
